Goal: Information Seeking & Learning: Learn about a topic

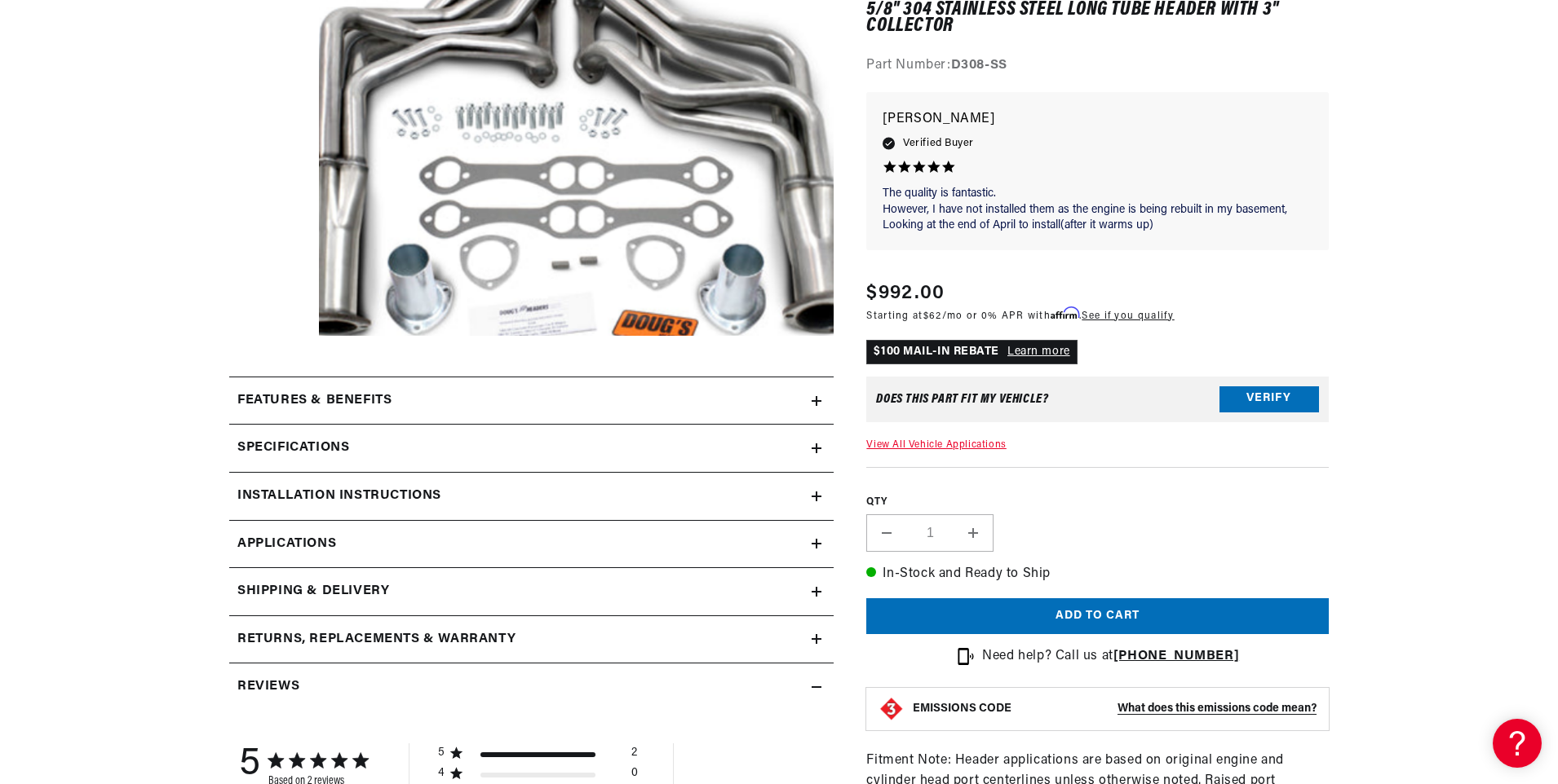
scroll to position [0, 1023]
click at [815, 443] on summary "Specifications" at bounding box center [530, 448] width 604 height 48
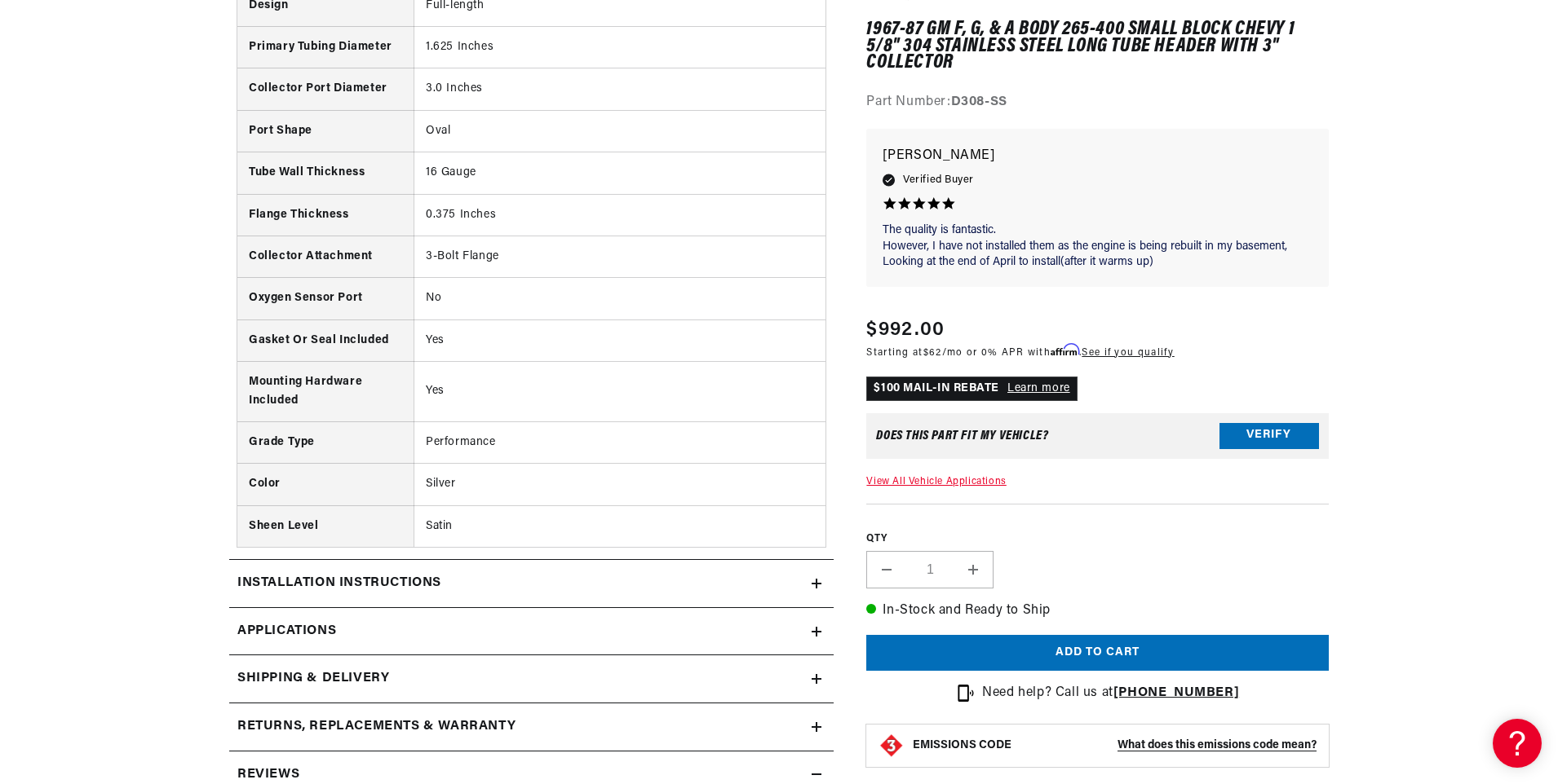
click at [810, 629] on link "Applications" at bounding box center [530, 631] width 604 height 48
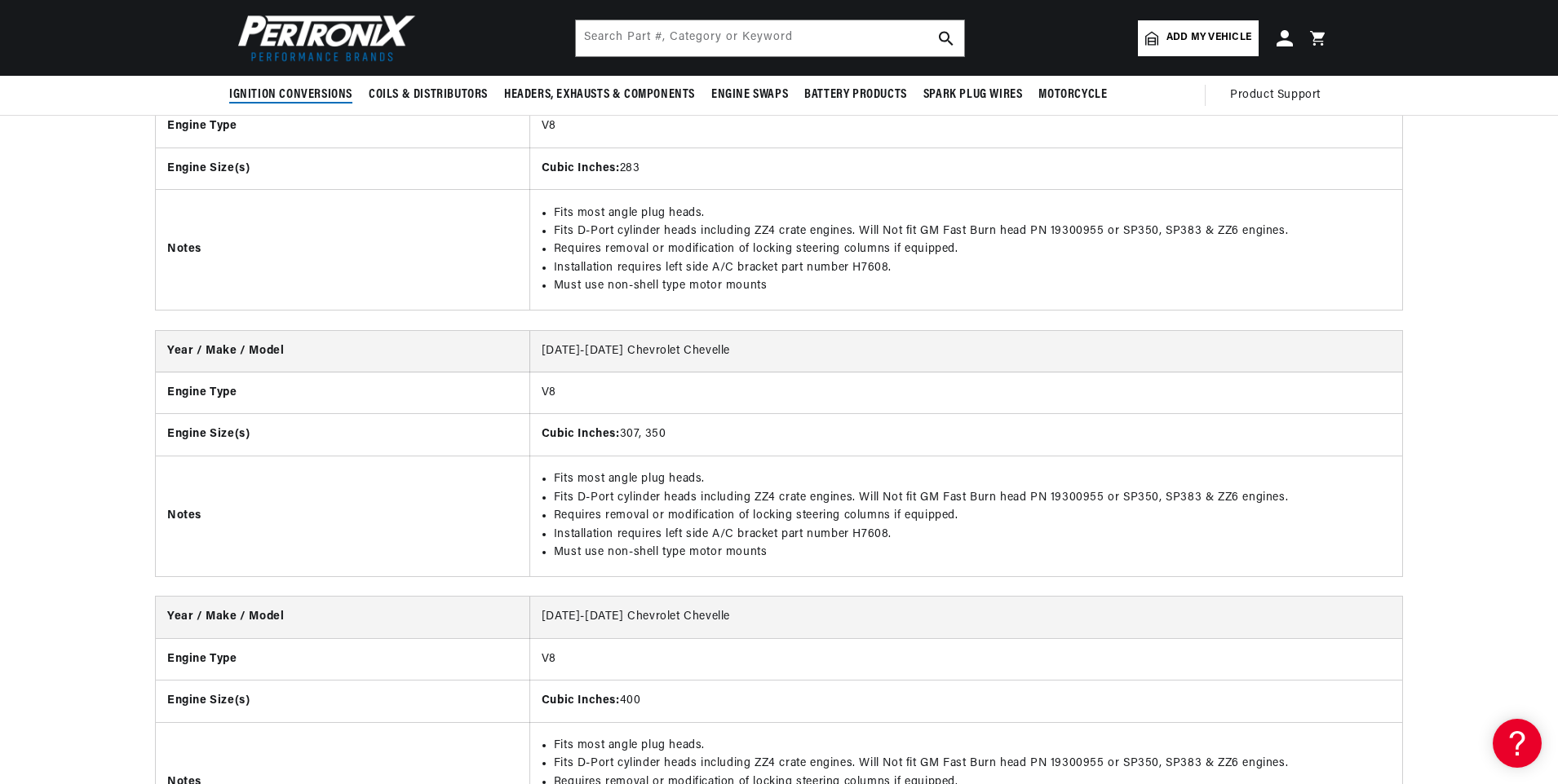
scroll to position [0, 1023]
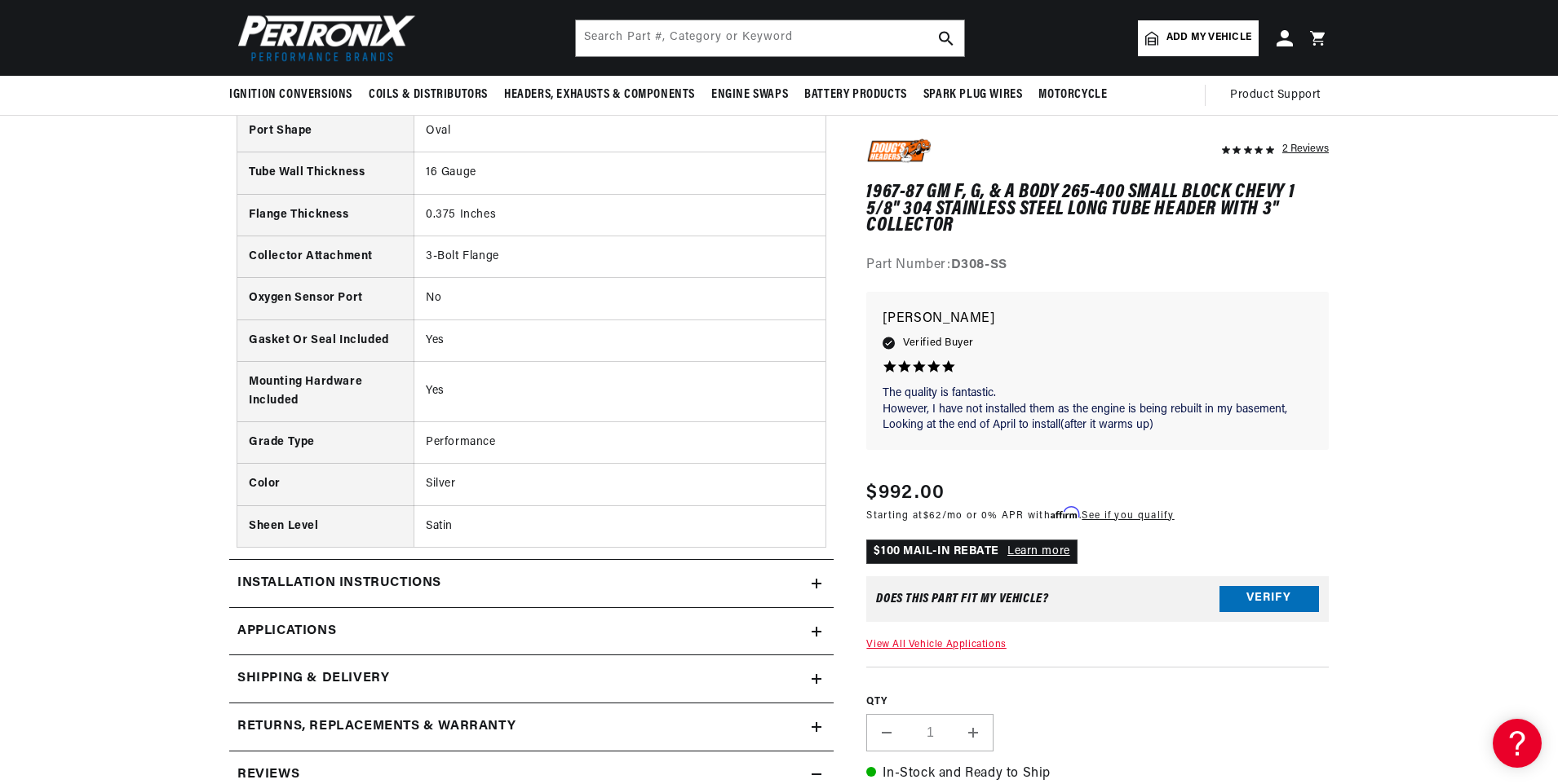
scroll to position [0, 2046]
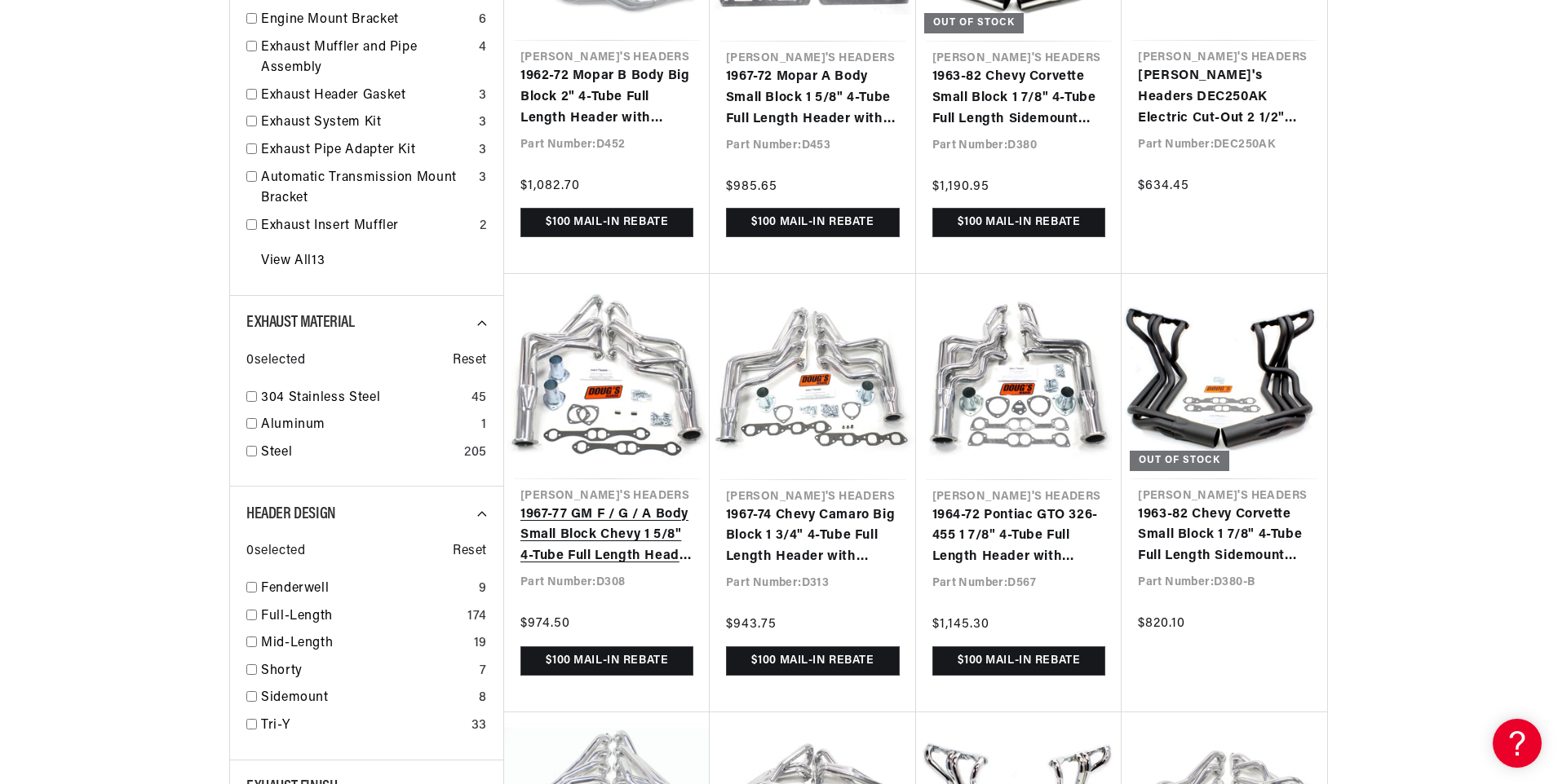
click at [614, 521] on link "1967-77 GM F / G / A Body Small Block Chevy 1 5/8" 4-Tube Full Length Header wi…" at bounding box center [607, 536] width 173 height 63
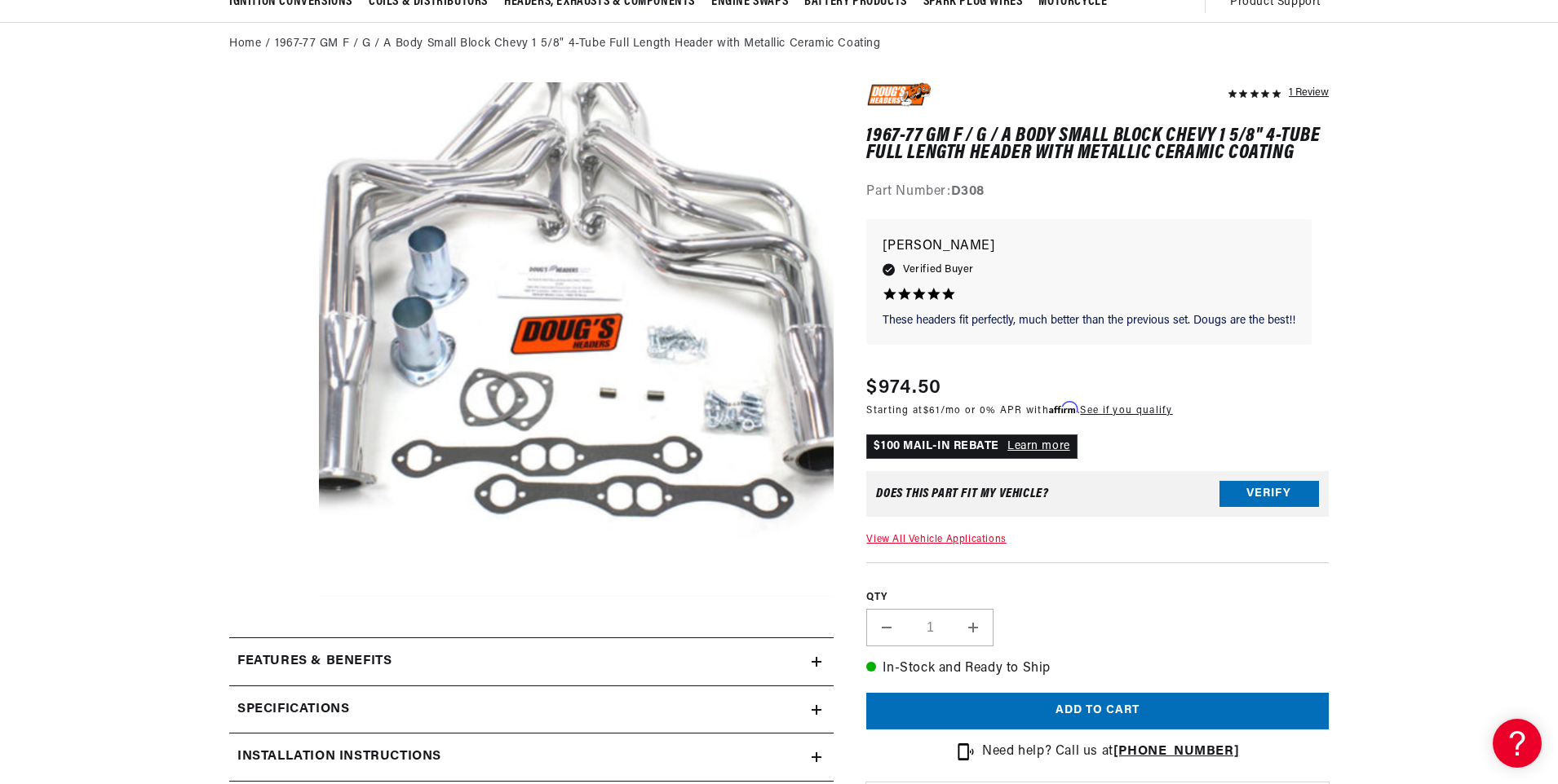
scroll to position [0, 2046]
click at [939, 541] on link "View All Vehicle Applications" at bounding box center [935, 540] width 139 height 10
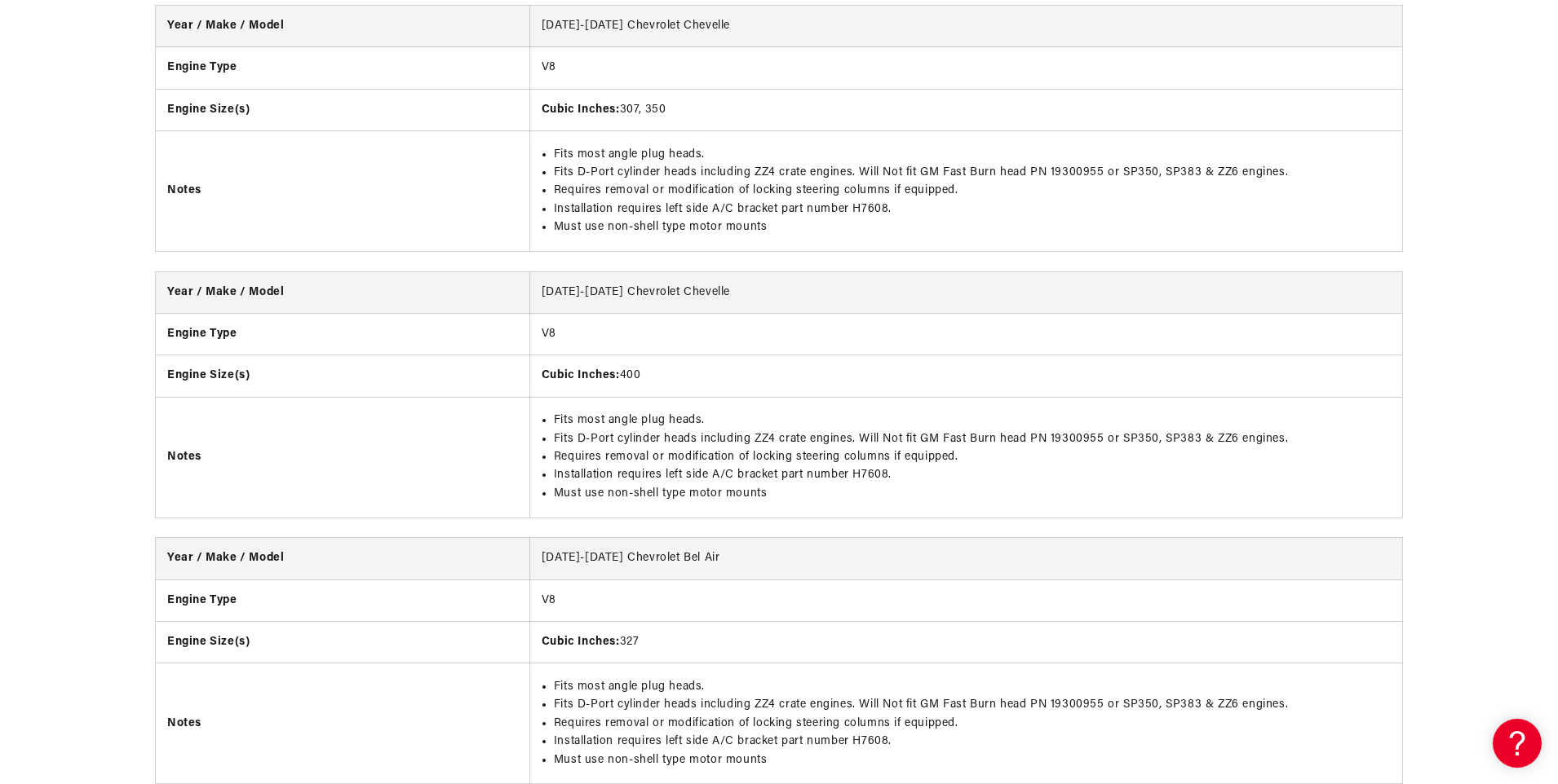
scroll to position [0, 1023]
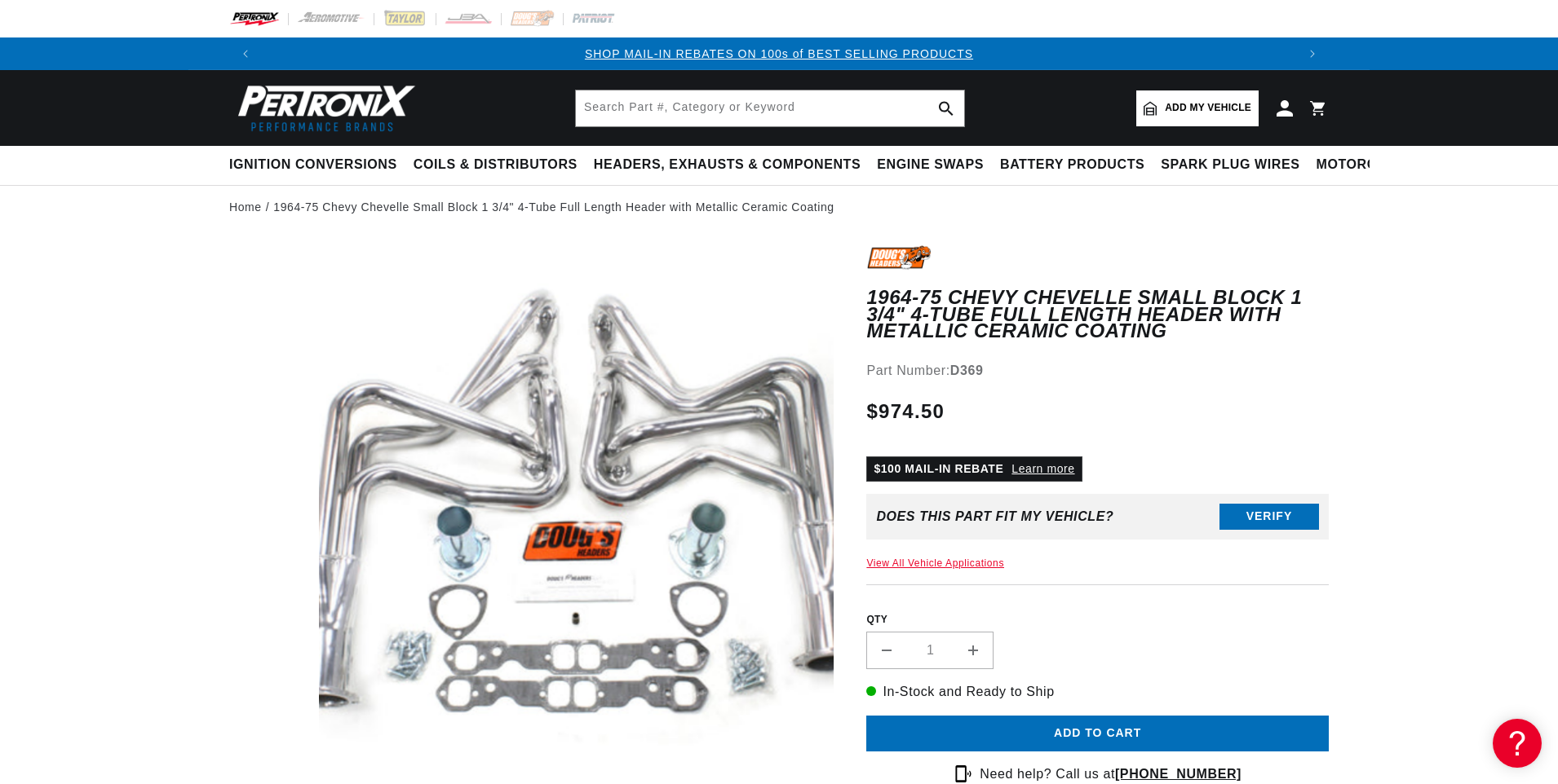
scroll to position [0, 1023]
